Goal: Answer question/provide support

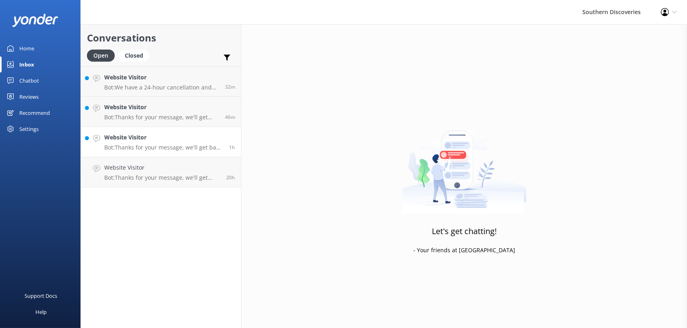
click at [143, 138] on h4 "Website Visitor" at bounding box center [163, 137] width 119 height 9
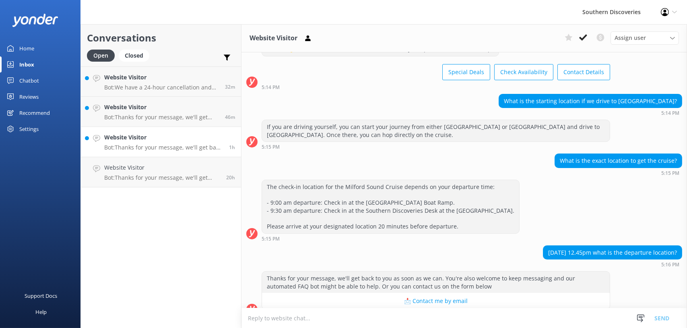
scroll to position [43, 0]
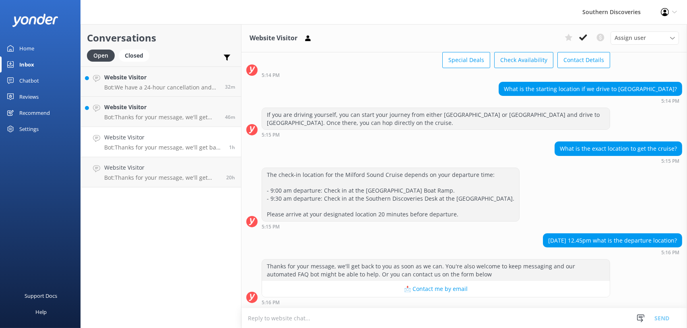
drag, startPoint x: 581, startPoint y: 38, endPoint x: 499, endPoint y: 62, distance: 85.5
click at [581, 38] on use at bounding box center [583, 37] width 8 height 6
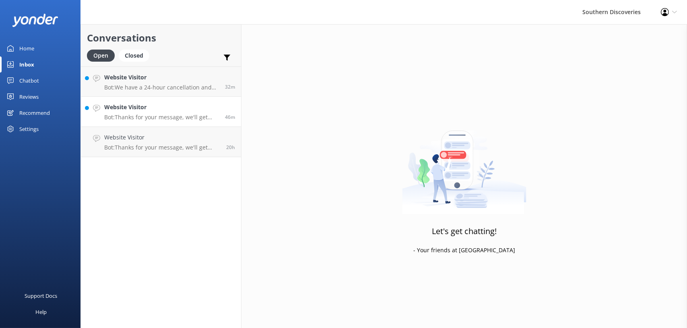
click at [126, 115] on p "Bot: Thanks for your message, we'll get back to you as soon as we can. You're a…" at bounding box center [161, 116] width 115 height 7
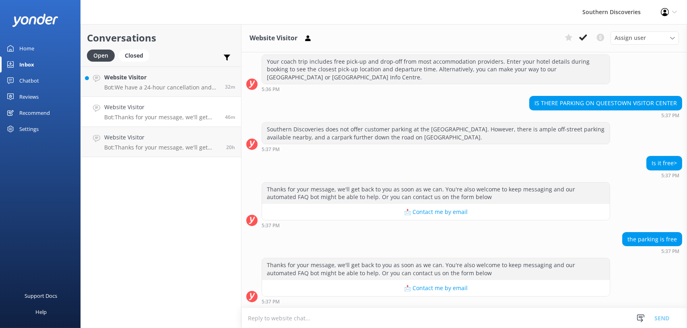
scroll to position [207, 0]
click at [582, 38] on use at bounding box center [583, 37] width 8 height 6
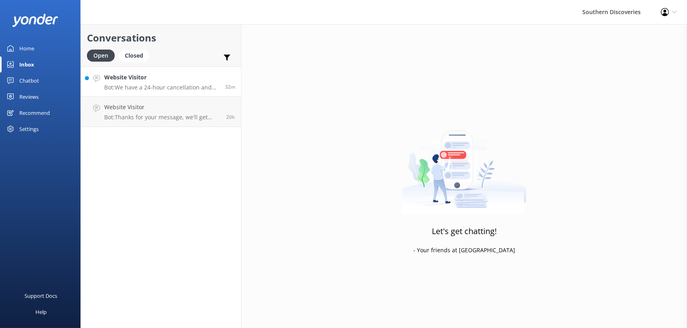
click at [166, 85] on p "Bot: We have a 24-hour cancellation and amendment policy. Notify us more than 2…" at bounding box center [161, 87] width 115 height 7
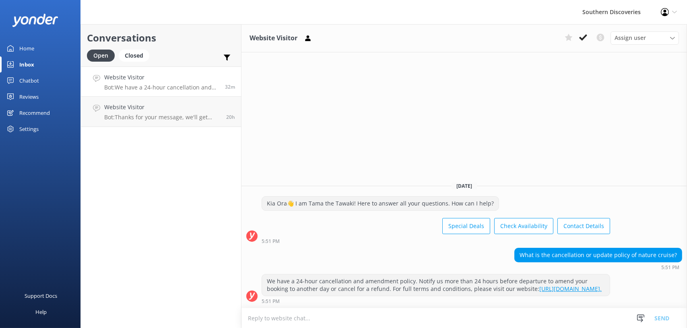
click at [581, 34] on icon at bounding box center [583, 37] width 8 height 8
